Goal: Check status: Check status

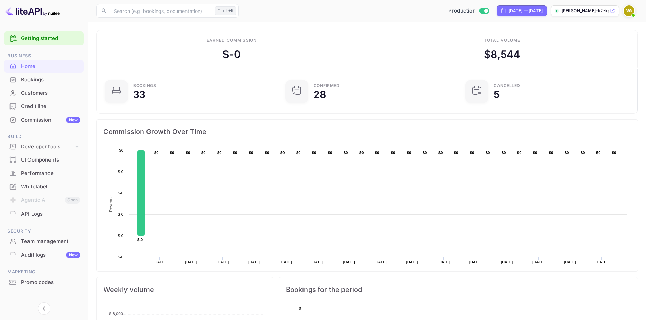
scroll to position [105, 171]
click at [33, 79] on div "Bookings" at bounding box center [50, 80] width 59 height 8
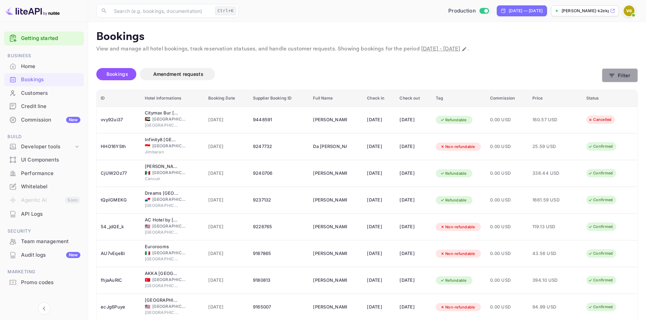
click at [620, 75] on button "Filter" at bounding box center [620, 75] width 36 height 14
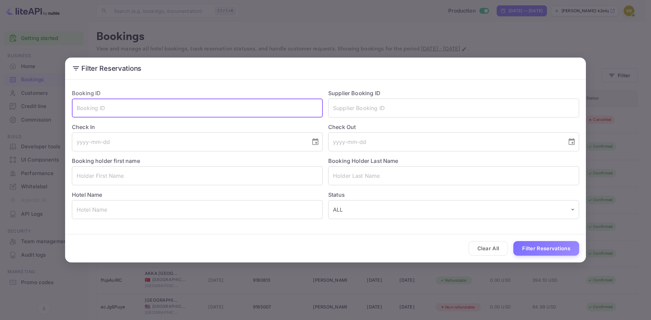
click at [172, 111] on input "text" at bounding box center [197, 108] width 251 height 19
paste input "6315567"
type input "6315567"
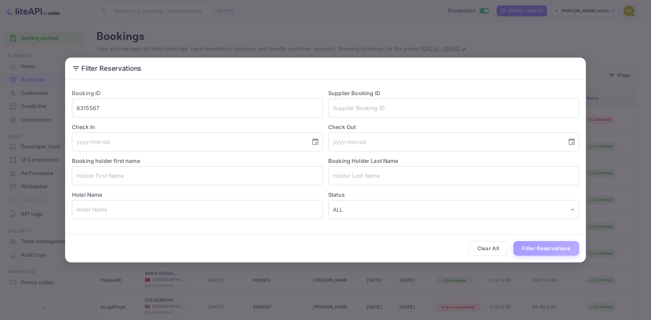
click at [547, 252] on button "Filter Reservations" at bounding box center [546, 248] width 66 height 15
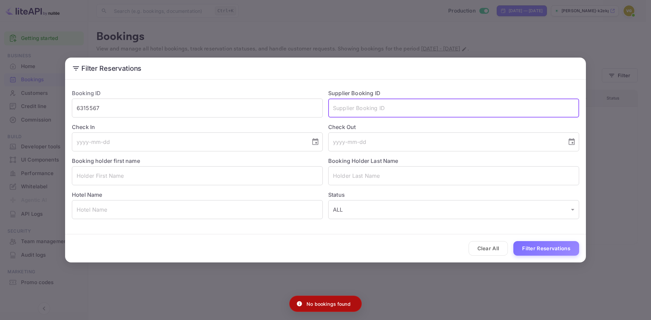
click at [392, 106] on input "text" at bounding box center [453, 108] width 251 height 19
paste input "6315567"
type input "6315567"
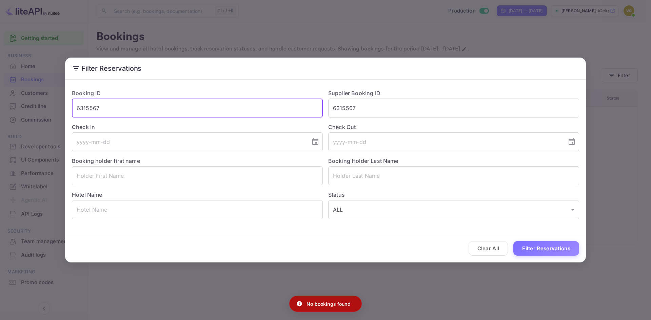
drag, startPoint x: 137, startPoint y: 110, endPoint x: -11, endPoint y: 125, distance: 147.9
click at [0, 125] on html "Getting started Business Home Bookings Customers Credit line Commission New Bui…" at bounding box center [325, 160] width 651 height 320
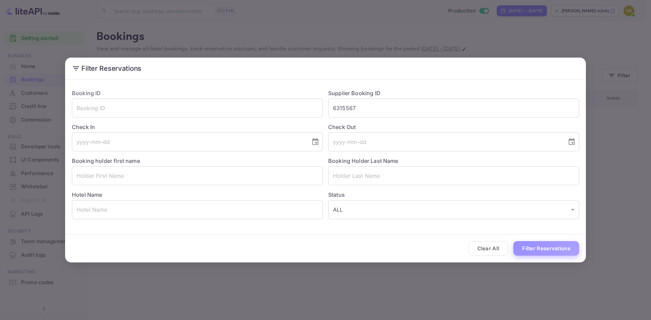
click at [551, 250] on button "Filter Reservations" at bounding box center [546, 248] width 66 height 15
click at [495, 249] on button "Clear All" at bounding box center [489, 248] width 40 height 15
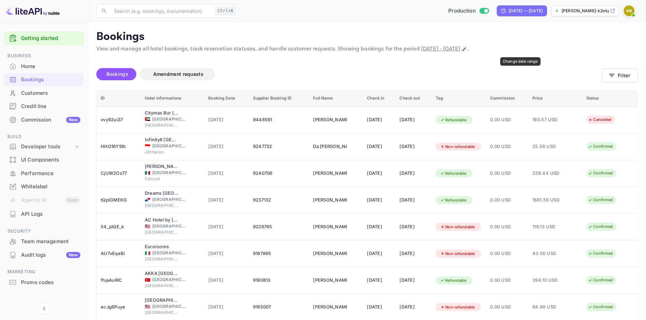
click at [467, 47] on icon "Change date range" at bounding box center [463, 48] width 5 height 5
select select "7"
select select "2025"
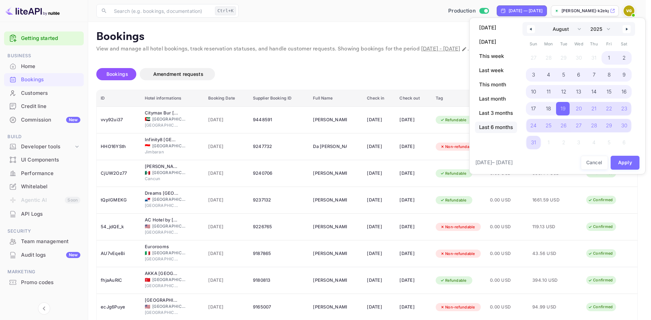
click at [489, 123] on span "Last 6 months" at bounding box center [496, 128] width 42 height 12
select select "2"
